Goal: Transaction & Acquisition: Purchase product/service

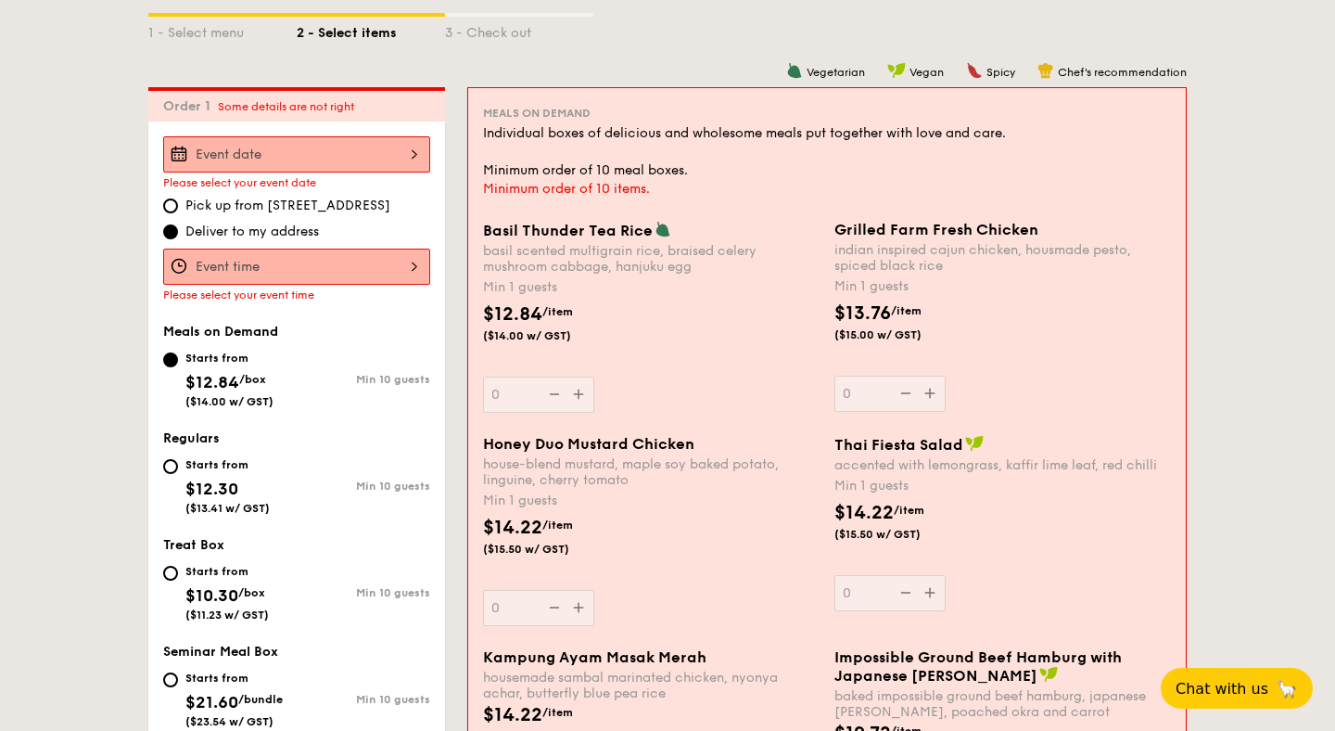
scroll to position [428, 0]
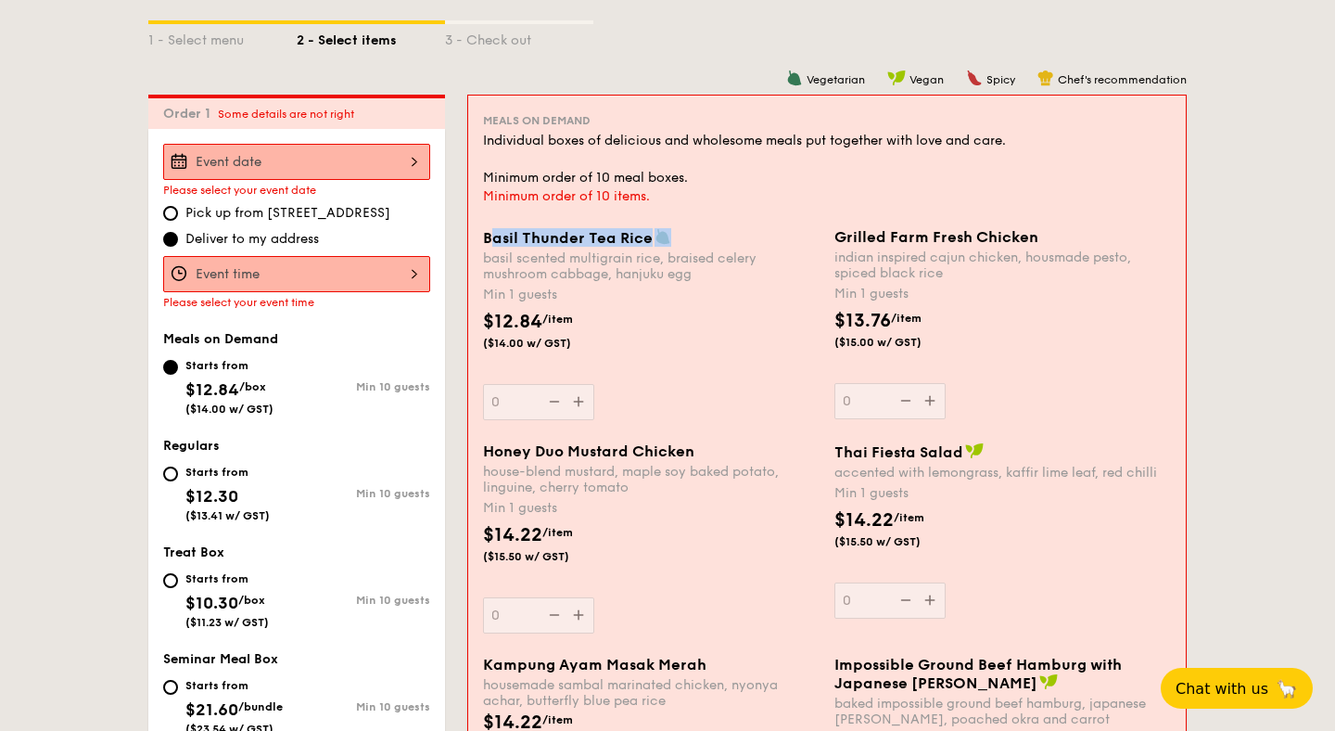
drag, startPoint x: 488, startPoint y: 237, endPoint x: 693, endPoint y: 240, distance: 204.9
click at [693, 240] on div "Basil Thunder Tea Rice" at bounding box center [651, 237] width 337 height 19
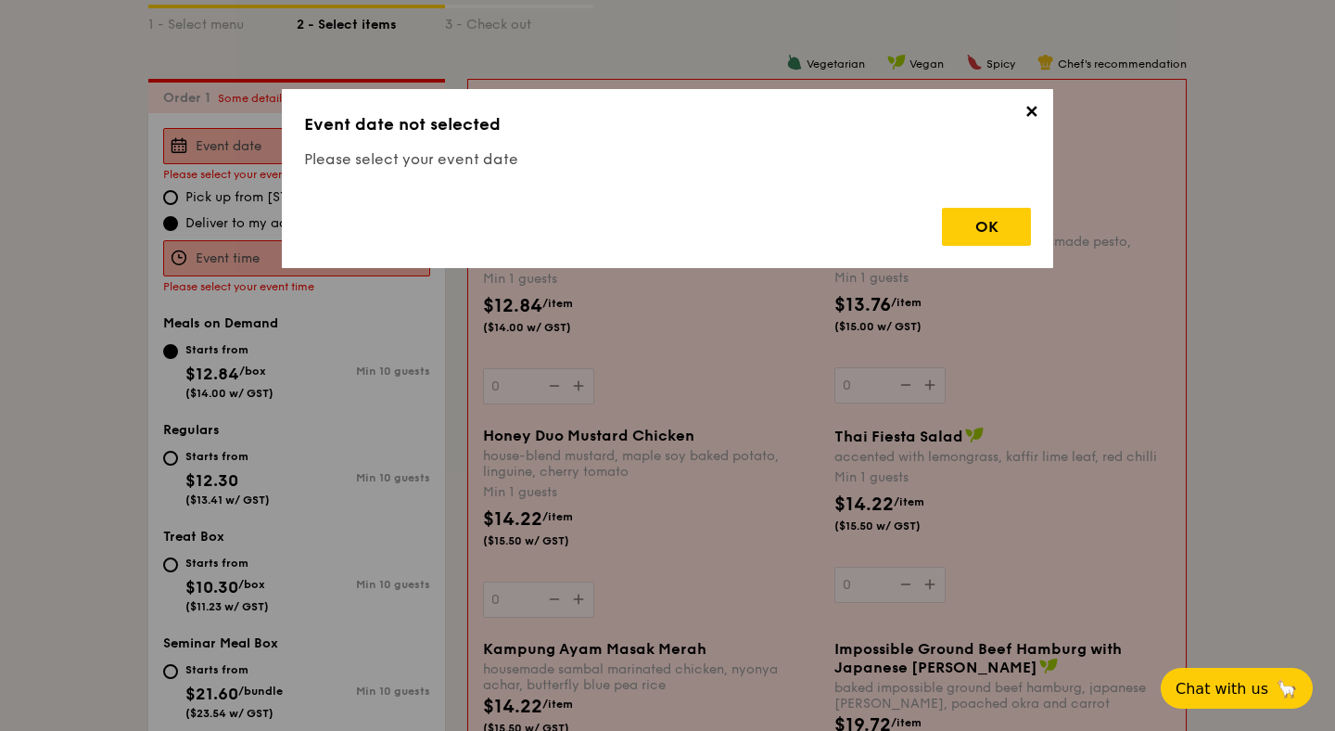
click at [693, 240] on div "OK" at bounding box center [667, 219] width 727 height 53
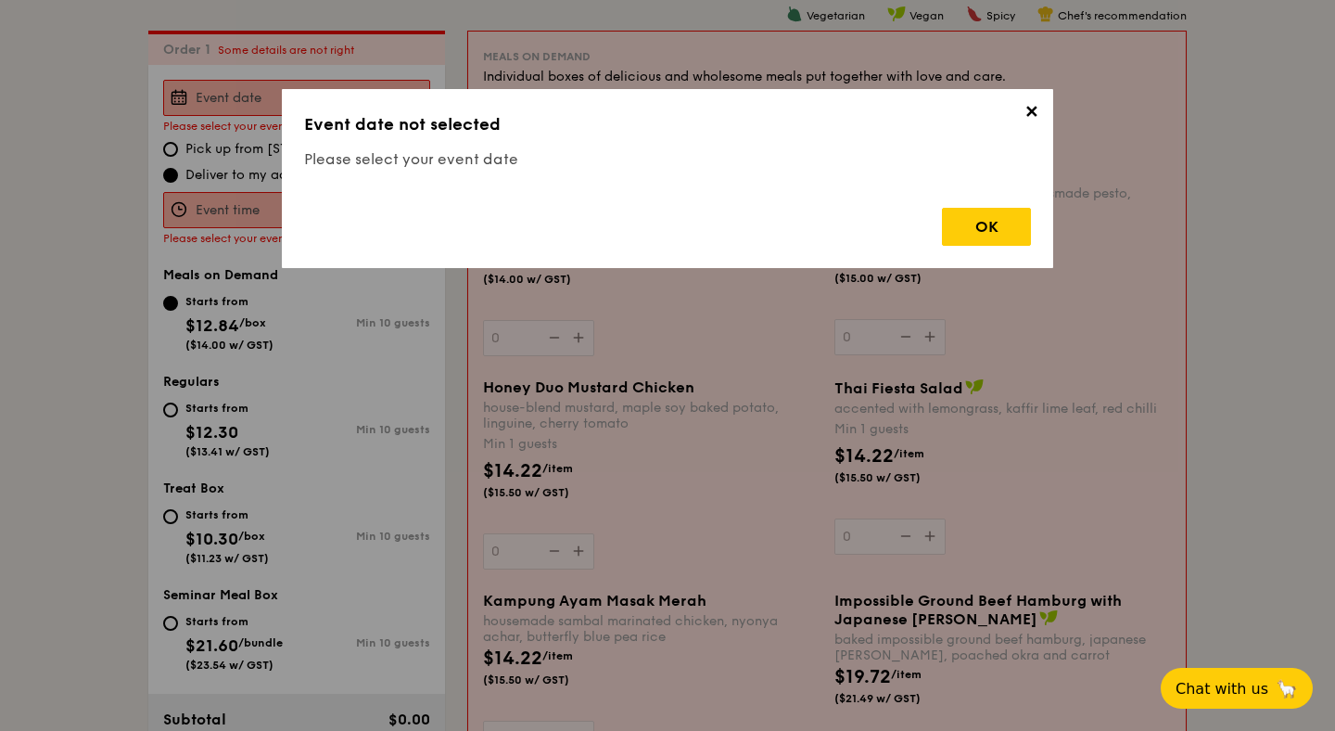
scroll to position [495, 0]
click at [1027, 112] on span "✕" at bounding box center [1031, 115] width 26 height 26
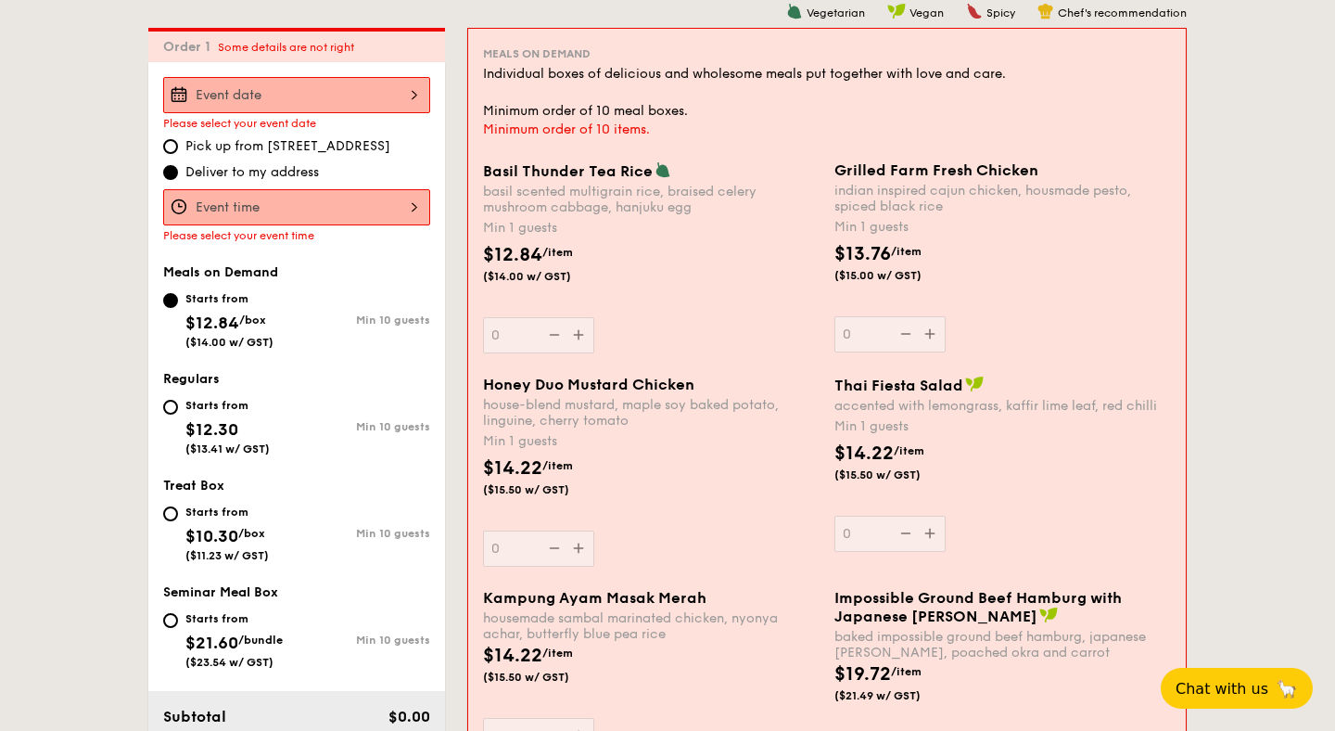
click at [702, 134] on div "Minimum order of 10 items." at bounding box center [827, 130] width 688 height 19
drag, startPoint x: 480, startPoint y: 169, endPoint x: 647, endPoint y: 176, distance: 167.1
click at [647, 176] on div "Basil Thunder Tea [PERSON_NAME] scented multigrain rice, braised celery mushroo…" at bounding box center [651, 257] width 351 height 192
copy span "Basil Thunder Tea Rice"
click at [742, 273] on div "$12.84 /item ($14.00 w/ GST)" at bounding box center [651, 273] width 351 height 65
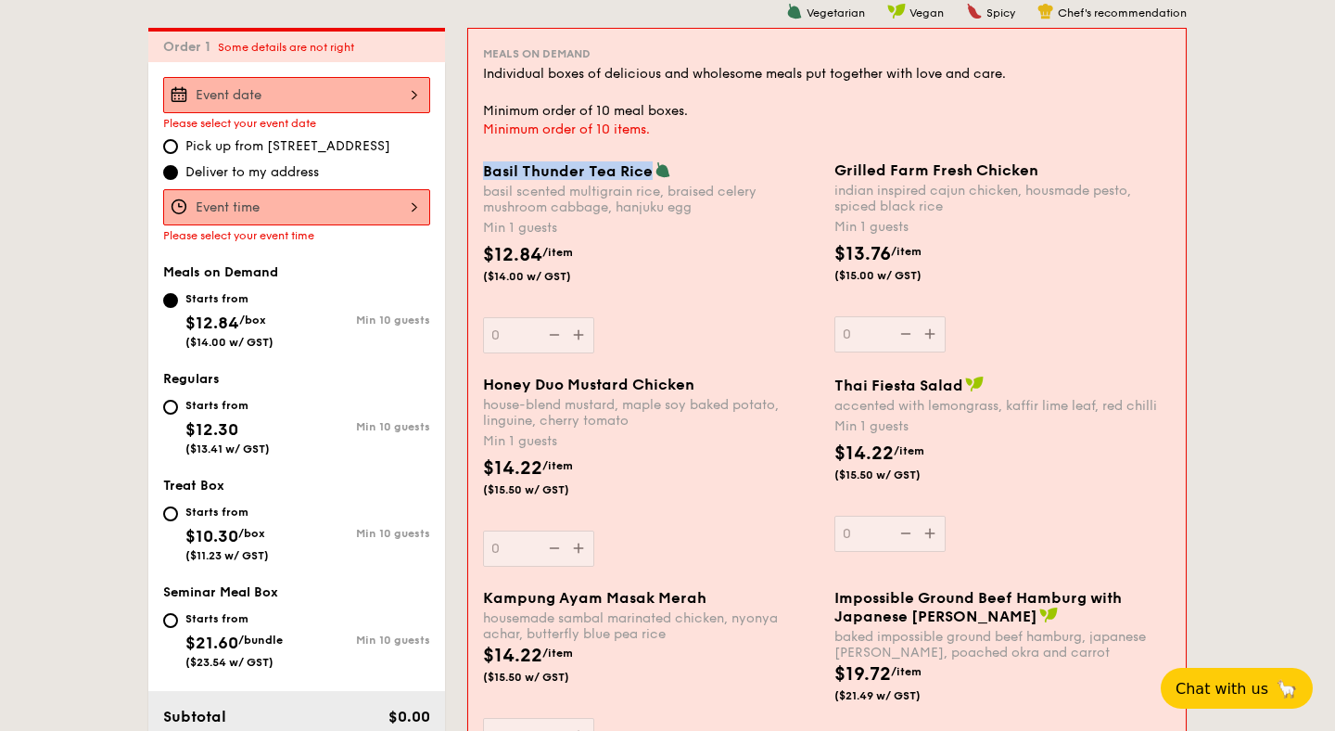
click at [594, 317] on input "0" at bounding box center [538, 335] width 111 height 36
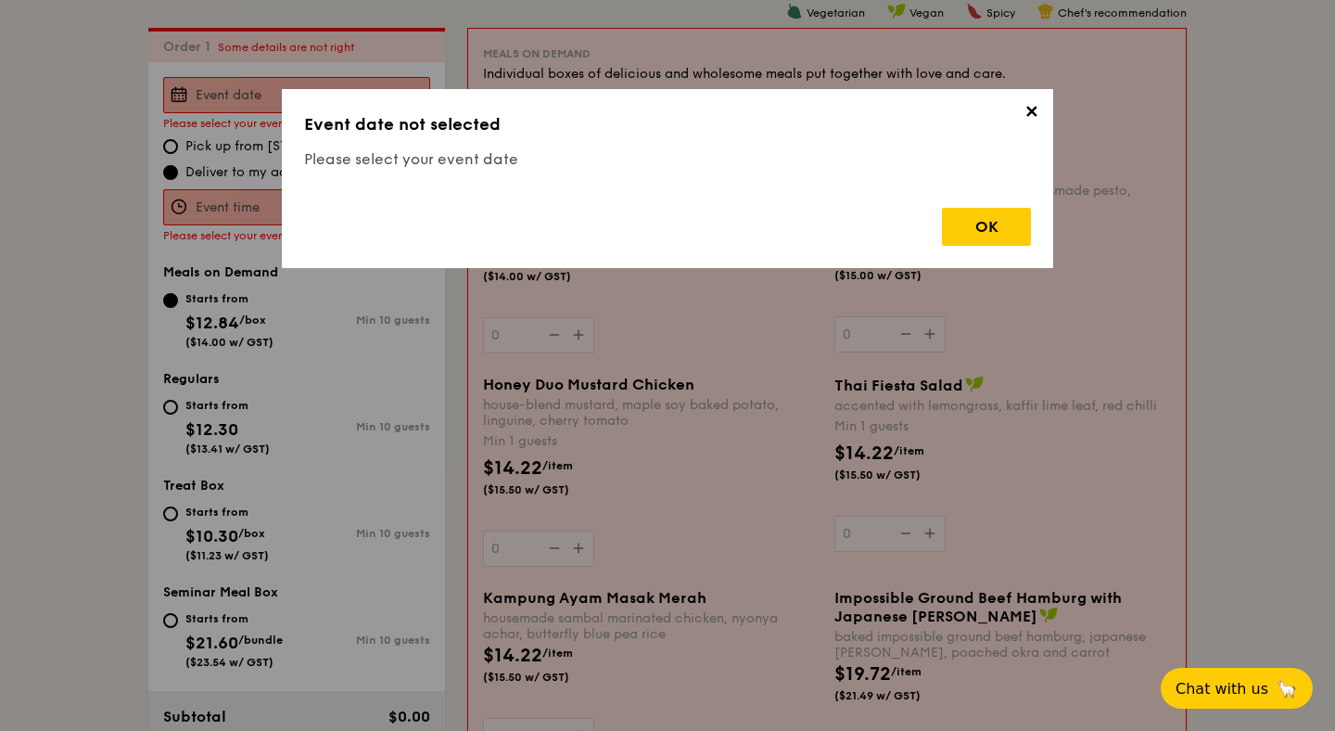
click at [1031, 111] on span "✕" at bounding box center [1031, 115] width 26 height 26
